Goal: Transaction & Acquisition: Obtain resource

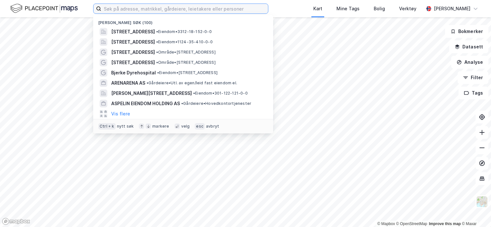
click at [144, 9] on input at bounding box center [184, 9] width 167 height 10
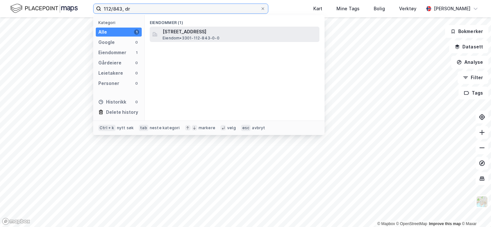
type input "112/843, dr"
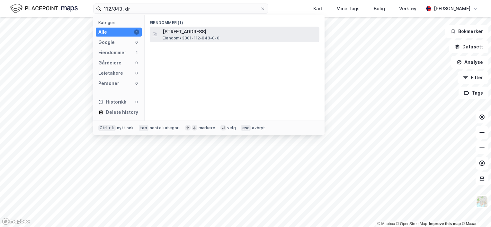
click at [198, 31] on span "[STREET_ADDRESS]" at bounding box center [240, 32] width 154 height 8
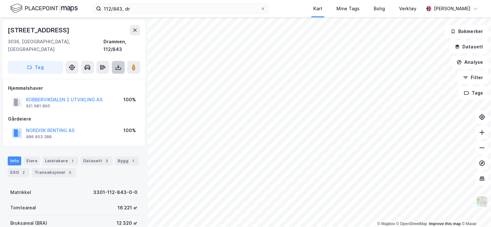
click at [118, 64] on icon at bounding box center [118, 67] width 6 height 6
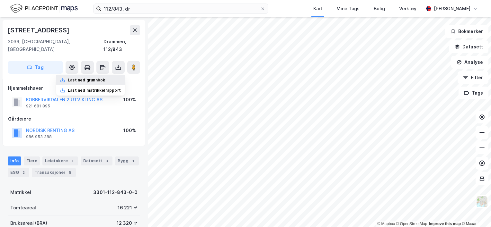
click at [103, 78] on div "Last ned grunnbok" at bounding box center [86, 80] width 37 height 5
